Goal: Information Seeking & Learning: Learn about a topic

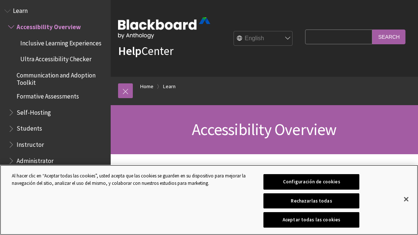
click at [411, 194] on button "Cerrar" at bounding box center [406, 199] width 16 height 16
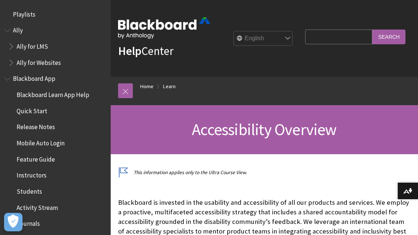
click at [87, 1] on div "All Products Playlists Playlists Ally Ally for LMS Ally for Websites Ally Ally …" at bounding box center [55, 117] width 111 height 235
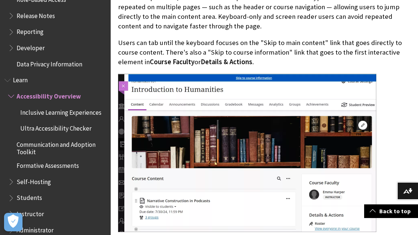
scroll to position [562, 0]
click at [14, 80] on li "Learn Accessibility Overview Inclusive Learning Experiences Ultra Accessibility…" at bounding box center [55, 172] width 102 height 194
click at [12, 75] on span "Book outline for Blackboard Learn Help" at bounding box center [8, 79] width 8 height 9
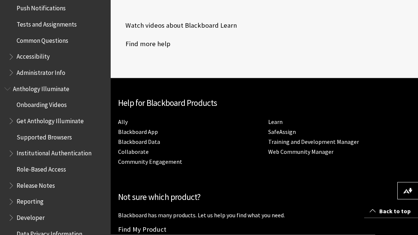
scroll to position [389, 0]
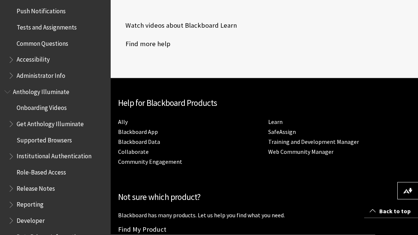
click at [24, 54] on span "Accessibility" at bounding box center [33, 59] width 33 height 10
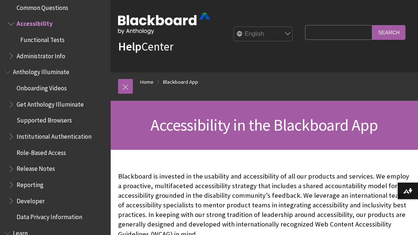
scroll to position [6, 0]
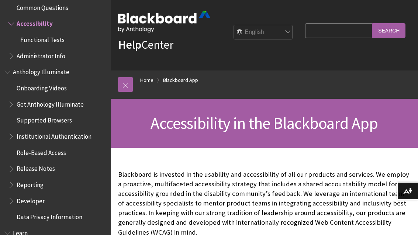
click at [293, 28] on select "English عربية Català Cymraeg Deutsch Español Suomi Français עברית Italiano 日本語 …" at bounding box center [263, 32] width 59 height 15
select select "/es-es/Blackboard_App/Accessibility"
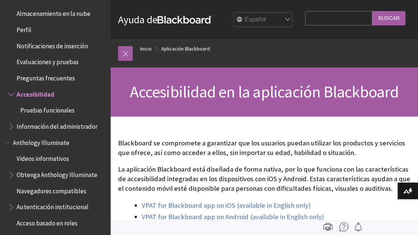
scroll to position [269, 0]
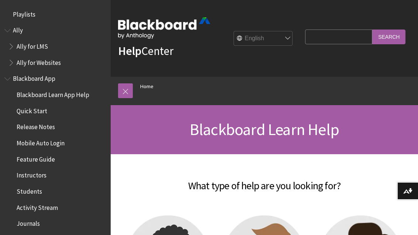
scroll to position [616, 0]
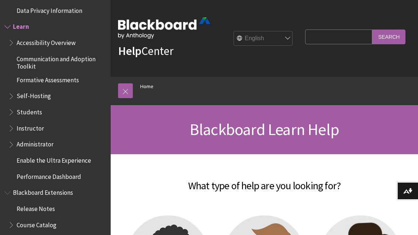
click at [293, 38] on select "English عربية Català Cymraeg Deutsch Español Suomi Français עברית Italiano 日本語 …" at bounding box center [263, 38] width 59 height 15
select select "/es-es/Learn"
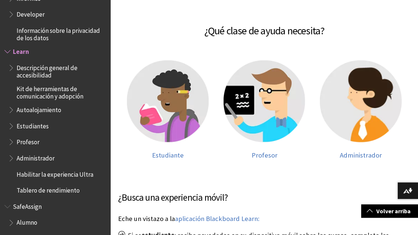
scroll to position [118, 0]
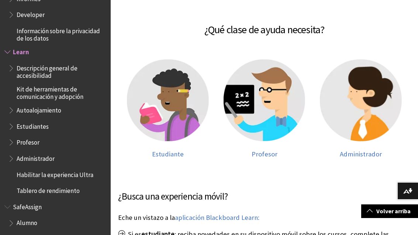
click at [143, 108] on img at bounding box center [168, 100] width 82 height 82
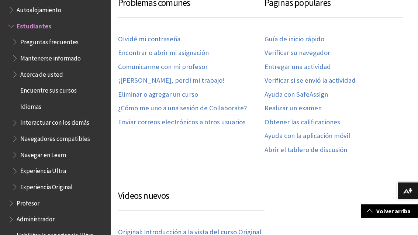
scroll to position [444, 0]
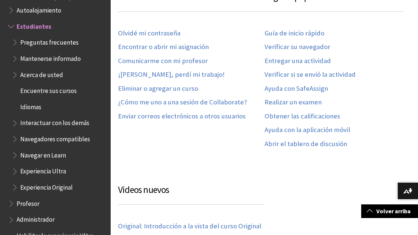
click at [383, 218] on link "Volver arriba" at bounding box center [389, 211] width 57 height 14
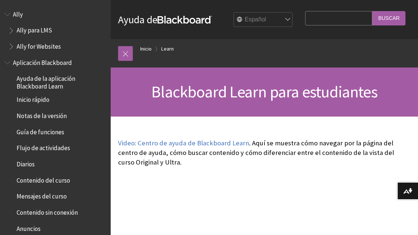
click at [389, 18] on input "Buscar" at bounding box center [388, 18] width 33 height 14
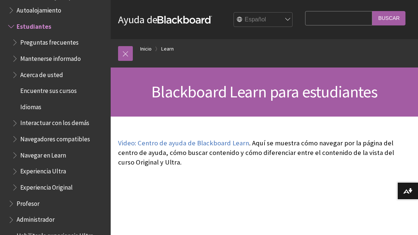
click at [388, 17] on input "Buscar" at bounding box center [388, 18] width 33 height 14
click at [389, 18] on input "Buscar" at bounding box center [388, 18] width 33 height 14
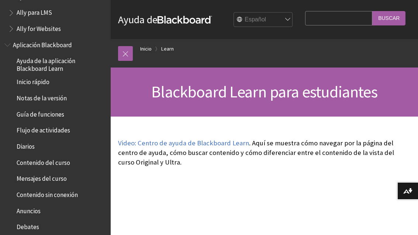
scroll to position [20, 0]
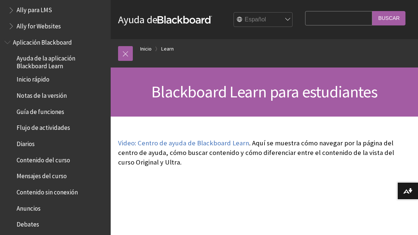
click at [28, 82] on span "Inicio rápido" at bounding box center [33, 78] width 33 height 10
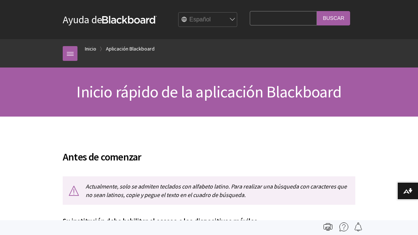
click at [96, 48] on link "Inicio" at bounding box center [90, 48] width 11 height 9
click at [92, 47] on link "Inicio" at bounding box center [90, 48] width 11 height 9
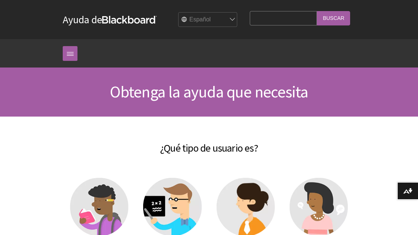
click at [71, 56] on link at bounding box center [70, 53] width 15 height 15
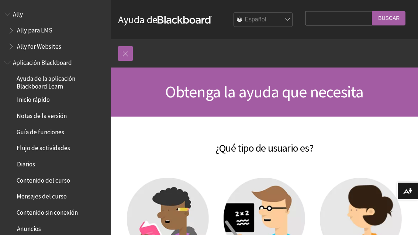
click at [130, 51] on link at bounding box center [125, 53] width 15 height 15
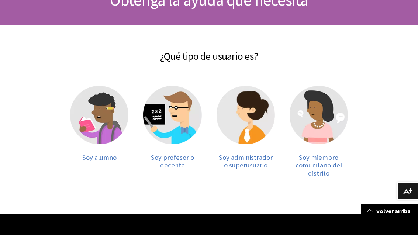
scroll to position [92, 0]
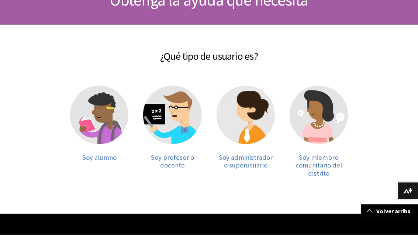
click at [84, 115] on img at bounding box center [99, 115] width 58 height 58
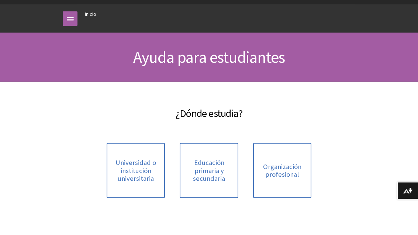
scroll to position [35, 0]
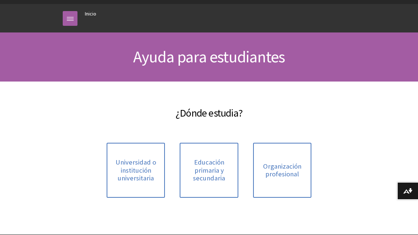
click at [112, 168] on span "Universidad o institución universitaria" at bounding box center [135, 170] width 49 height 24
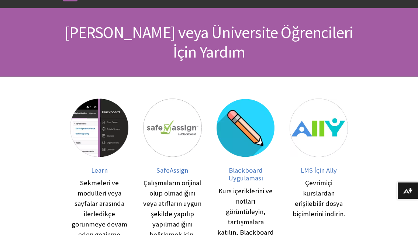
scroll to position [60, 0]
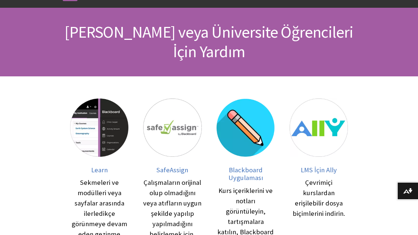
click at [91, 121] on img at bounding box center [99, 127] width 58 height 58
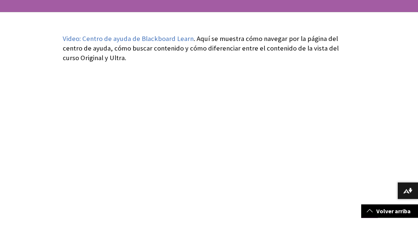
scroll to position [105, 0]
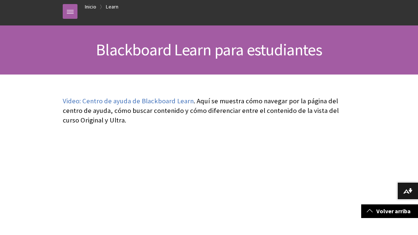
scroll to position [0, 0]
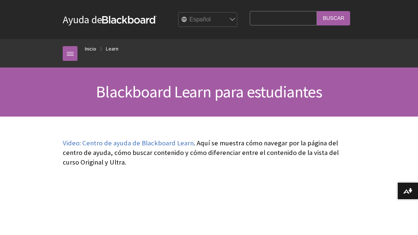
click at [0, 0] on img at bounding box center [0, 0] width 0 height 0
click at [238, 23] on select "English عربية Català Cymraeg Deutsch Español Suomi Français עברית Italiano 日本語 …" at bounding box center [208, 20] width 59 height 15
click at [75, 23] on link "Ayuda de Blackboard" at bounding box center [110, 19] width 94 height 13
click at [77, 22] on link "Ayuda de Blackboard" at bounding box center [110, 19] width 94 height 13
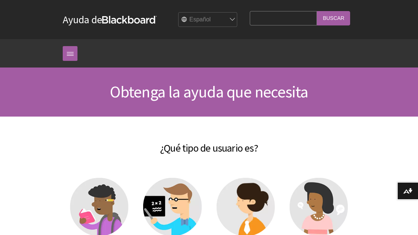
click at [331, 18] on input "Buscar" at bounding box center [333, 18] width 33 height 14
click at [296, 21] on input "Search Query" at bounding box center [283, 18] width 67 height 14
click at [292, 18] on input "Search Query" at bounding box center [283, 18] width 67 height 14
type input "P"
type input "Grande"
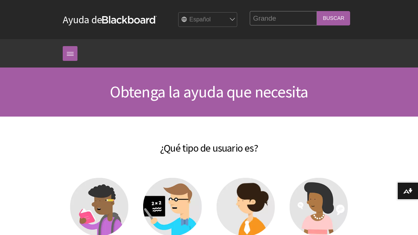
click at [333, 18] on input "Buscar" at bounding box center [333, 18] width 33 height 14
click at [339, 16] on input "Buscar" at bounding box center [333, 18] width 33 height 14
click at [329, 25] on input "Buscar" at bounding box center [333, 18] width 33 height 14
click at [67, 47] on link at bounding box center [70, 53] width 15 height 15
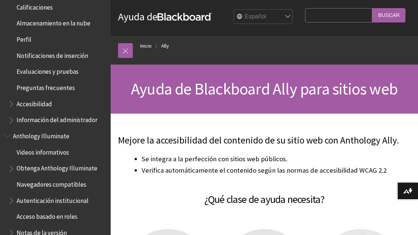
scroll to position [319, 0]
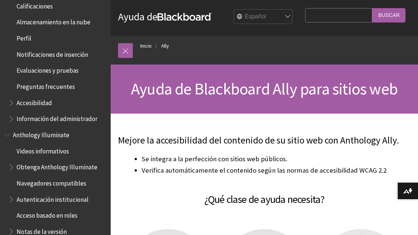
click at [19, 101] on span "Accesibilidad" at bounding box center [34, 102] width 35 height 10
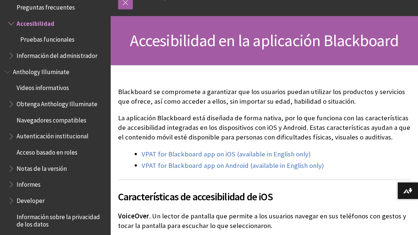
scroll to position [52, 0]
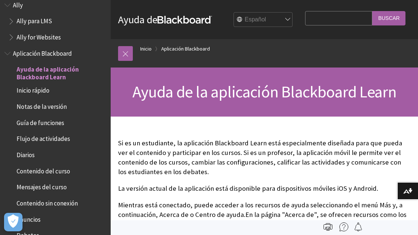
scroll to position [6, 0]
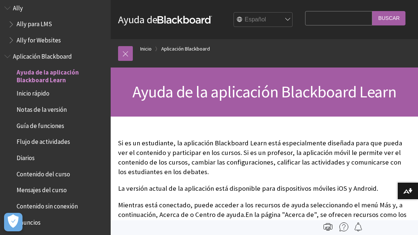
click at [7, 54] on span "Book outline for Blackboard App Help" at bounding box center [8, 54] width 8 height 9
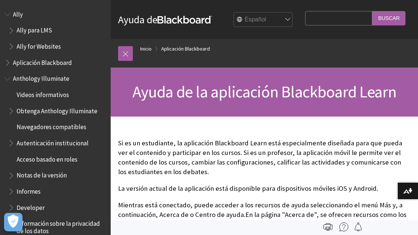
scroll to position [0, 0]
click at [11, 30] on span "Book outline for Anthology Ally Help" at bounding box center [12, 28] width 8 height 9
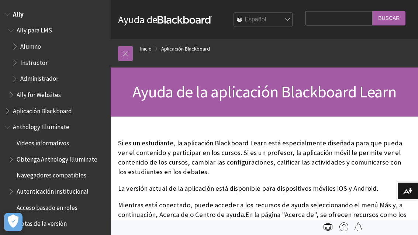
click at [6, 27] on ul "Ally para LMS Alumno Instructor Administrador Ally for Websites" at bounding box center [55, 62] width 102 height 77
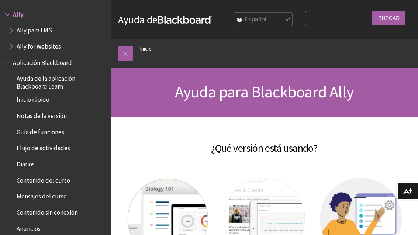
click at [13, 15] on span "Ally" at bounding box center [55, 14] width 102 height 13
click at [4, 11] on span "Book outline for Anthology Ally Help" at bounding box center [8, 12] width 8 height 9
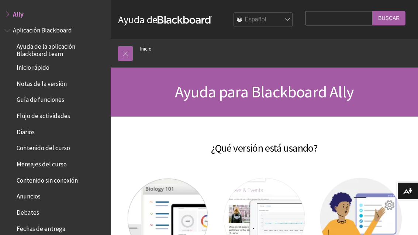
click at [2, 9] on div "Todos los productos Ally Ally para LMS Ally for Websites Ally Ally para LMS All…" at bounding box center [55, 117] width 111 height 235
click at [10, 15] on span "Book outline for Anthology Ally Help" at bounding box center [8, 12] width 8 height 9
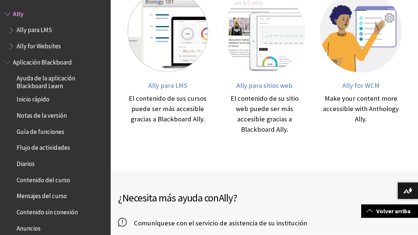
scroll to position [186, 0]
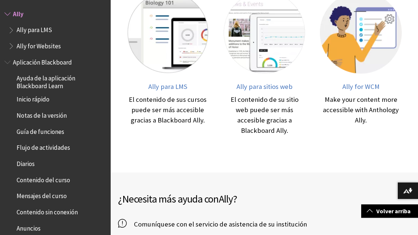
click at [286, 65] on img at bounding box center [265, 33] width 82 height 82
click at [292, 50] on img at bounding box center [265, 33] width 82 height 82
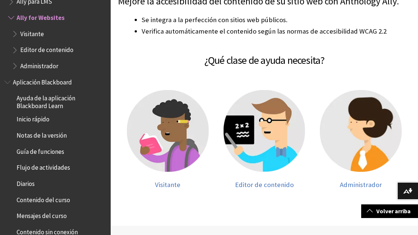
scroll to position [141, 0]
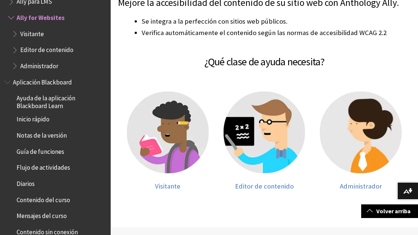
click at [156, 134] on img at bounding box center [168, 132] width 82 height 82
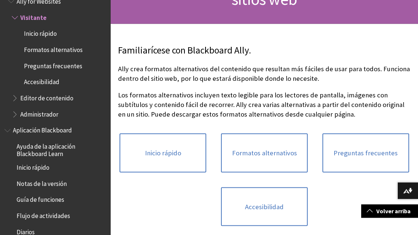
scroll to position [113, 0]
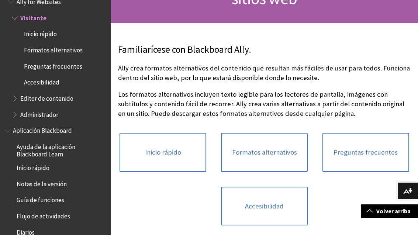
click at [193, 168] on link "Inicio rápido" at bounding box center [163, 152] width 87 height 39
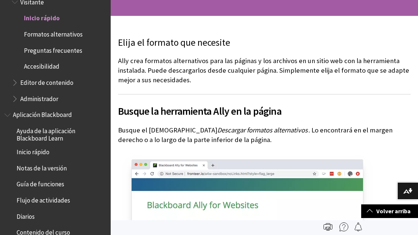
scroll to position [100, 0]
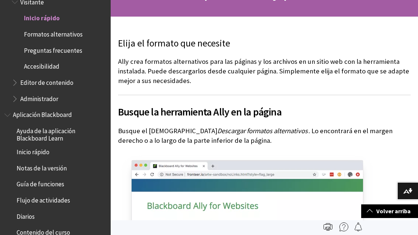
click at [40, 70] on span "Accesibilidad" at bounding box center [60, 66] width 91 height 13
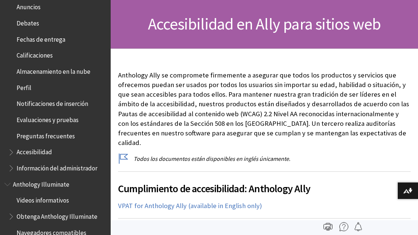
scroll to position [334, 0]
click at [8, 146] on span "Book outline for Blackboard App Help" at bounding box center [12, 150] width 8 height 9
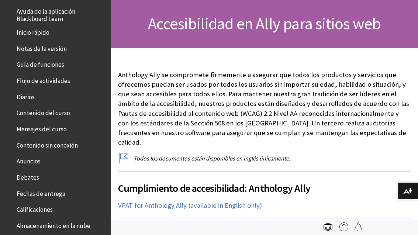
scroll to position [181, 0]
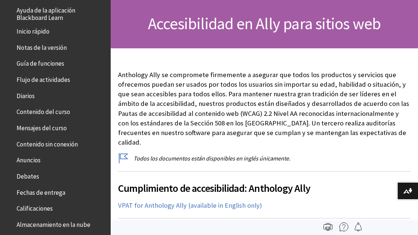
click at [24, 58] on span "Guía de funciones" at bounding box center [41, 63] width 48 height 10
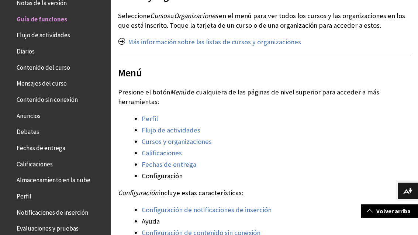
scroll to position [513, 0]
click at [146, 179] on li "Configuración" at bounding box center [276, 175] width 269 height 10
click at [144, 167] on link "Fechas de entrega" at bounding box center [169, 164] width 55 height 9
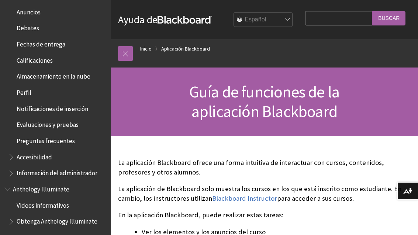
scroll to position [216, 0]
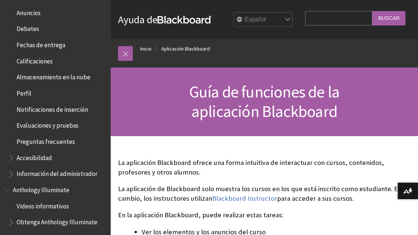
click at [23, 152] on span "Accesibilidad" at bounding box center [34, 157] width 35 height 10
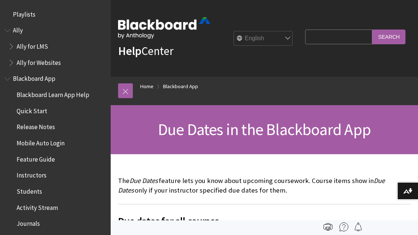
scroll to position [314, 0]
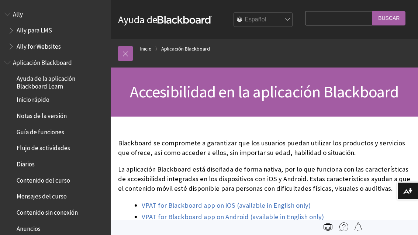
scroll to position [351, 0]
